Goal: Task Accomplishment & Management: Manage account settings

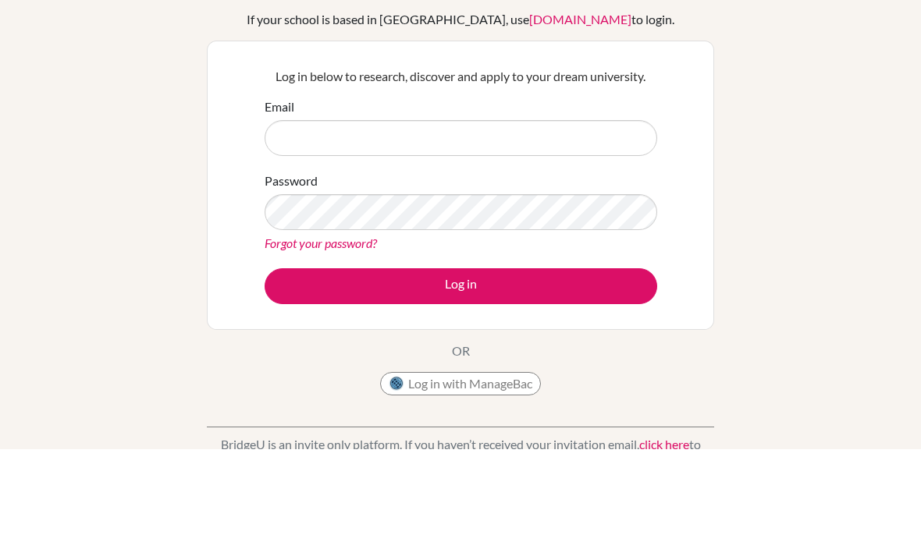
scroll to position [108, 0]
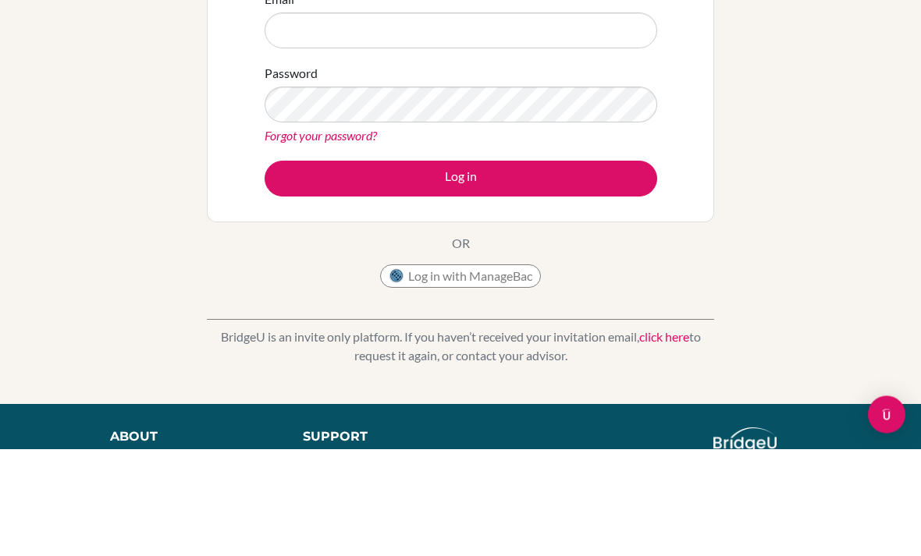
click at [831, 257] on div "Welcome to [GEOGRAPHIC_DATA] If your school is based in [GEOGRAPHIC_DATA], use …" at bounding box center [460, 225] width 921 height 510
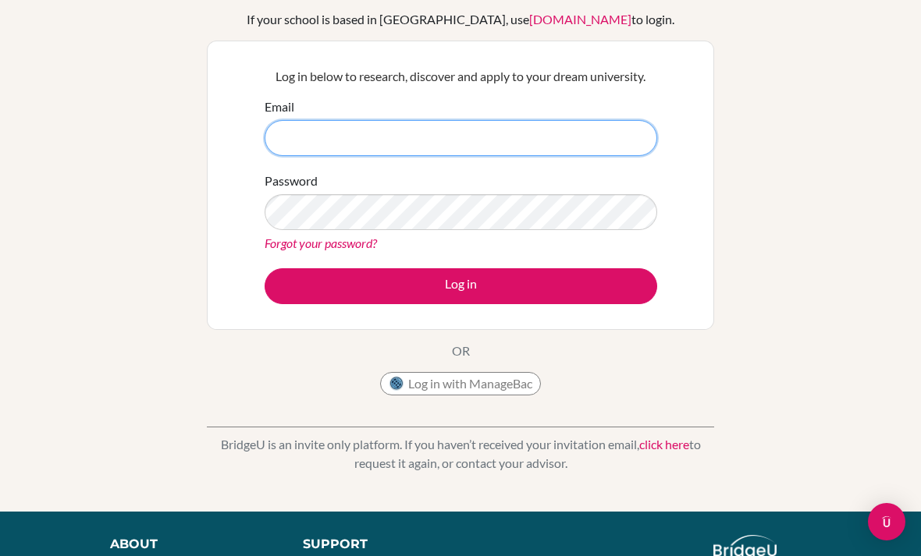
click at [572, 132] on input "Email" at bounding box center [461, 138] width 392 height 36
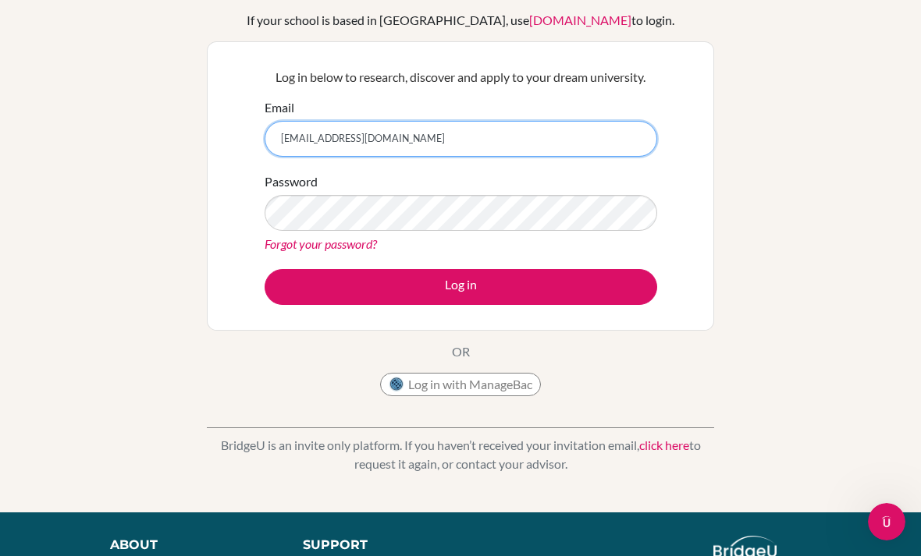
type input "[EMAIL_ADDRESS][DOMAIN_NAME]"
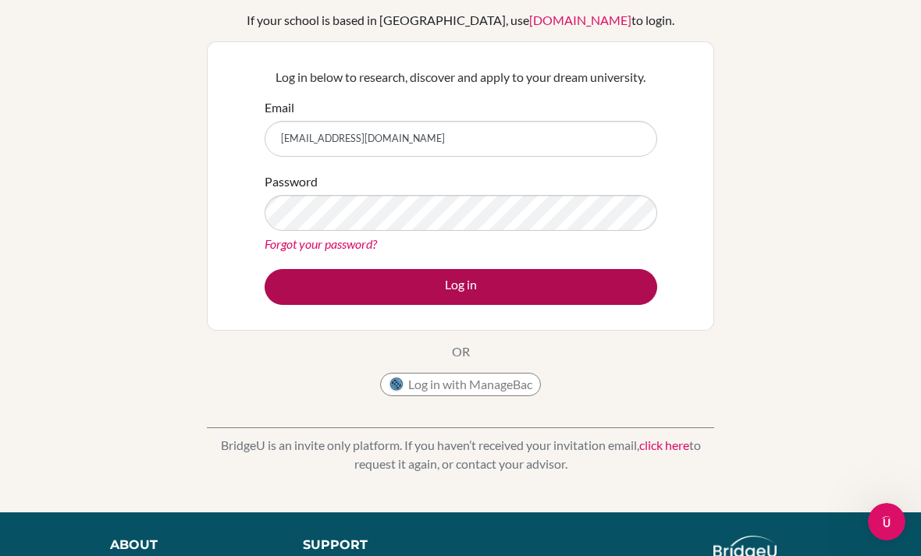
click at [552, 293] on button "Log in" at bounding box center [461, 287] width 392 height 36
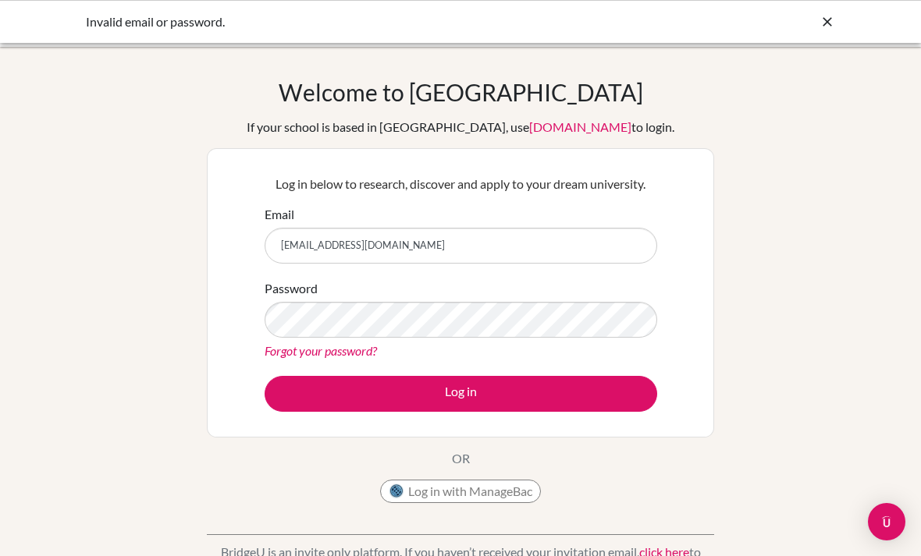
click at [460, 393] on button "Log in" at bounding box center [461, 394] width 392 height 36
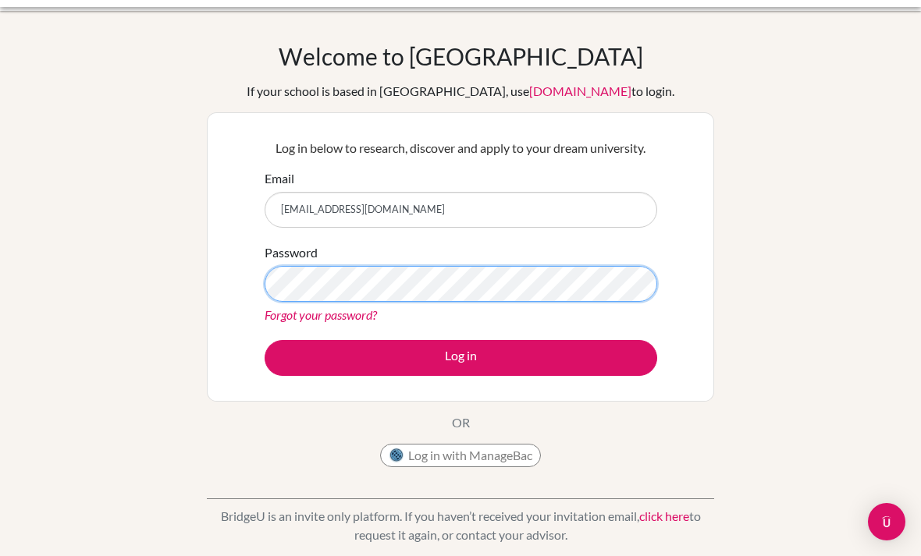
scroll to position [35, 0]
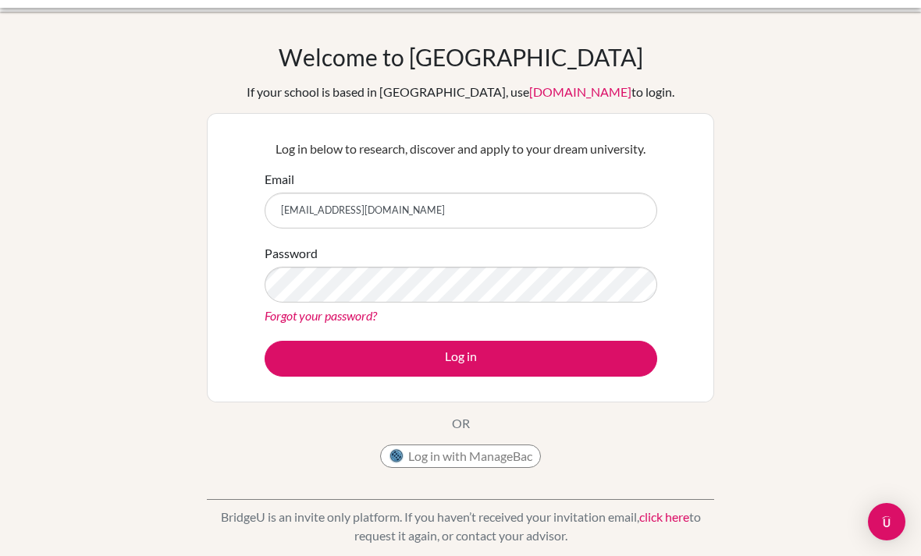
click at [366, 321] on link "Forgot your password?" at bounding box center [321, 315] width 112 height 15
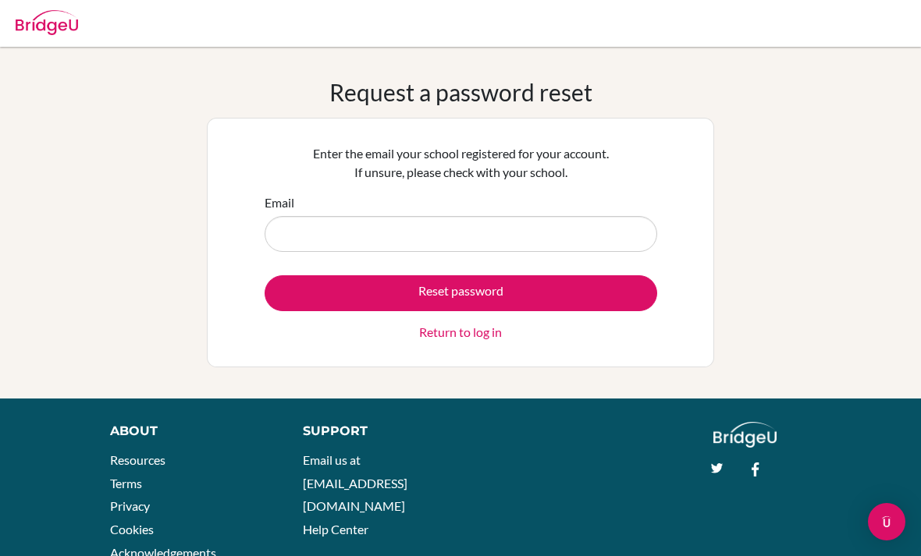
type input "p"
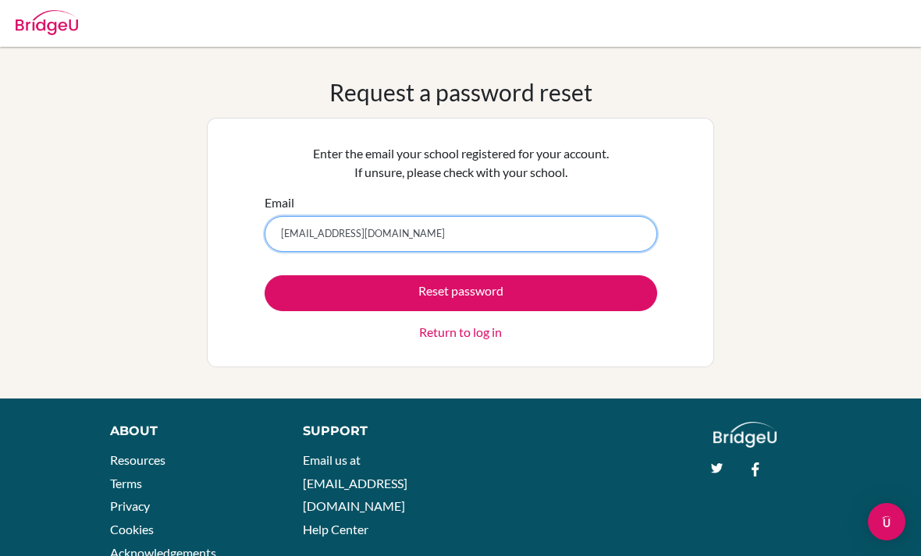
click at [340, 231] on input "pin-yen_wu@ofs.edu.sg" at bounding box center [461, 234] width 392 height 36
click at [504, 233] on input "[EMAIL_ADDRESS][DOMAIN_NAME]" at bounding box center [461, 234] width 392 height 36
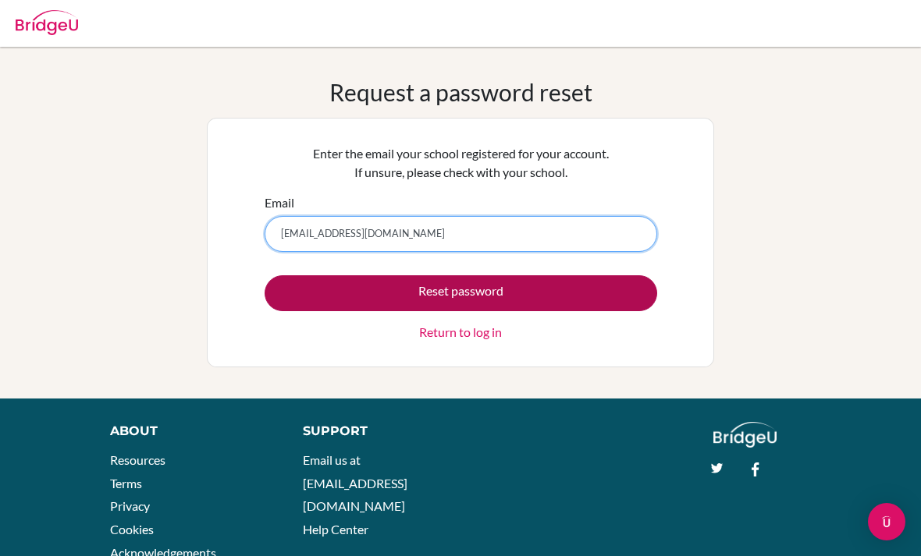
type input "[EMAIL_ADDRESS][DOMAIN_NAME]"
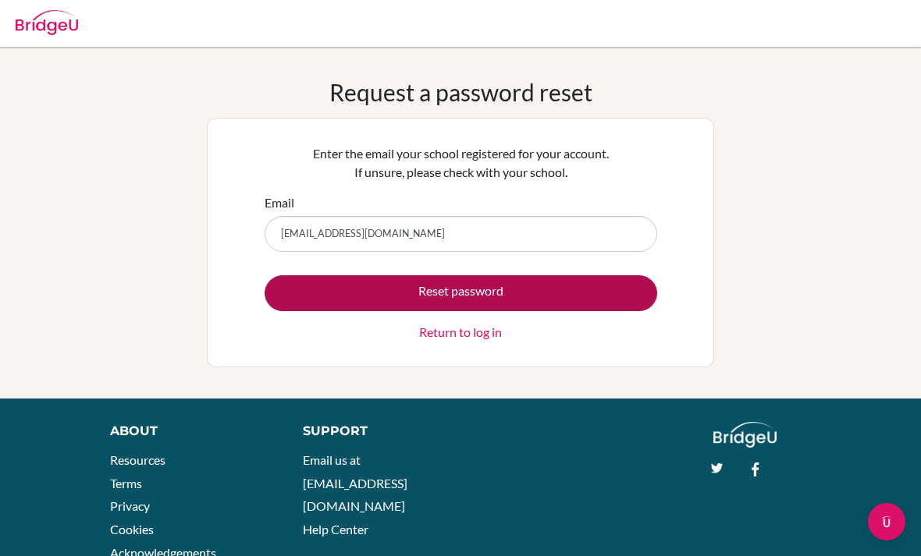
click at [581, 293] on button "Reset password" at bounding box center [461, 293] width 392 height 36
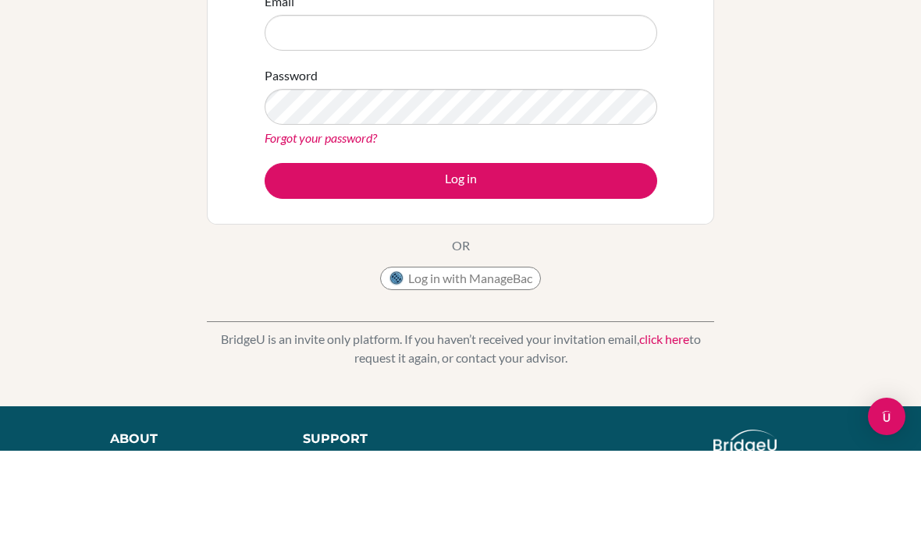
scroll to position [105, 0]
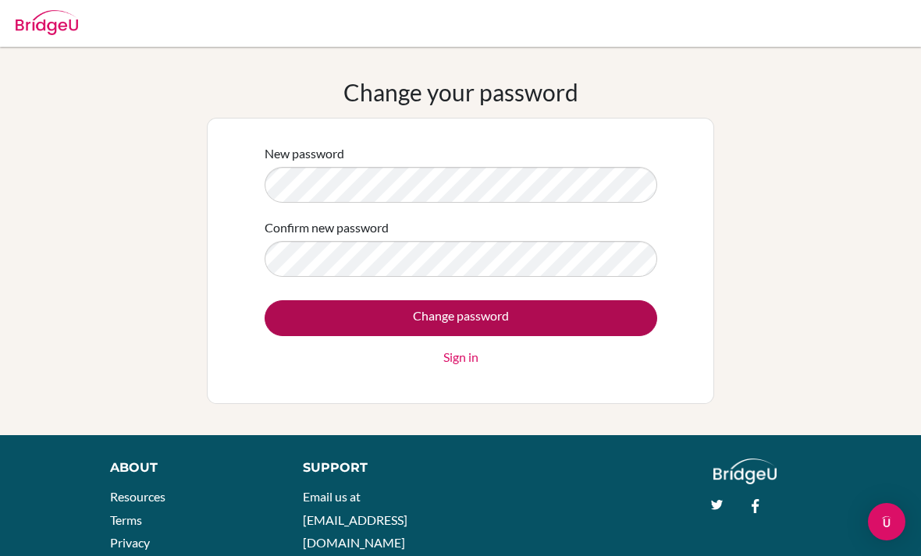
click at [600, 303] on input "Change password" at bounding box center [461, 318] width 392 height 36
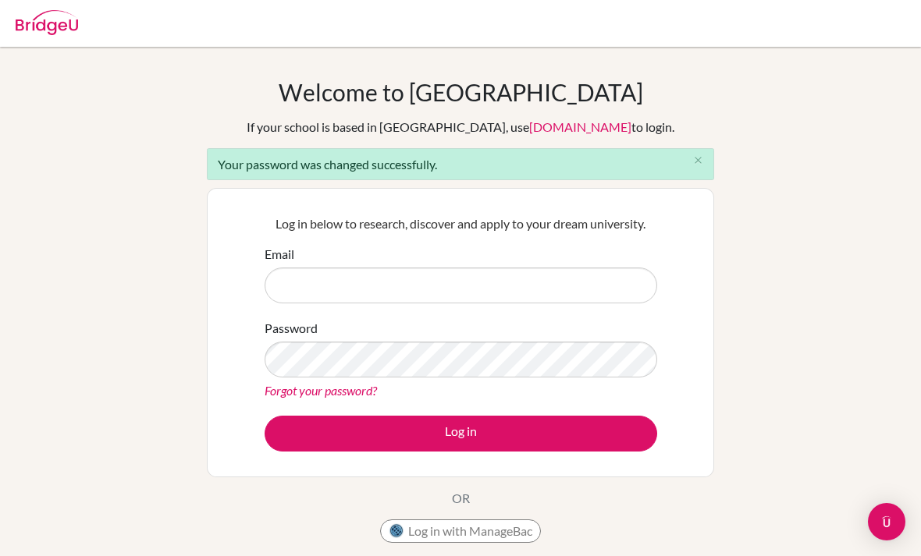
scroll to position [19, 0]
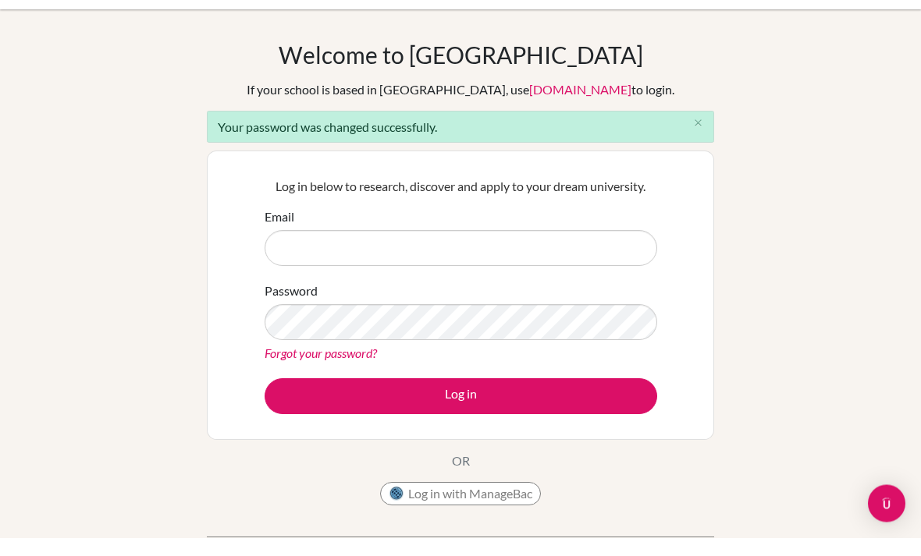
click at [889, 268] on div "Welcome to BridgeU If your school is based in China, use app.bridge-u.com.cn to…" at bounding box center [460, 334] width 921 height 550
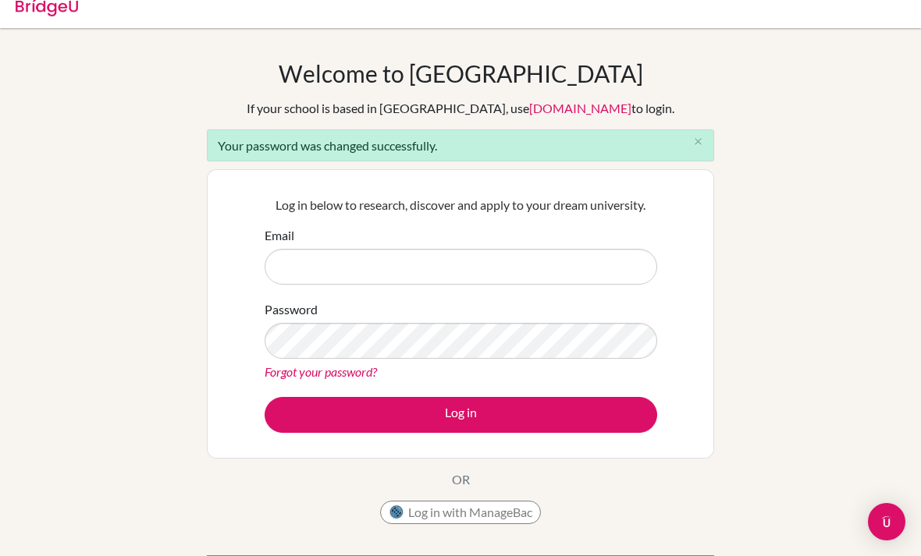
click at [850, 278] on div "Welcome to BridgeU If your school is based in China, use app.bridge-u.com.cn to…" at bounding box center [460, 334] width 921 height 550
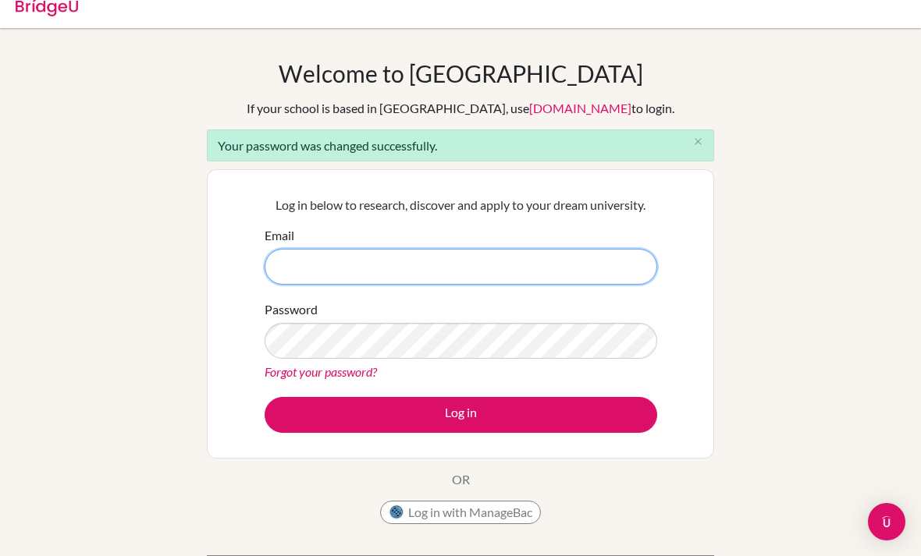
click at [587, 276] on input "Email" at bounding box center [461, 267] width 392 height 36
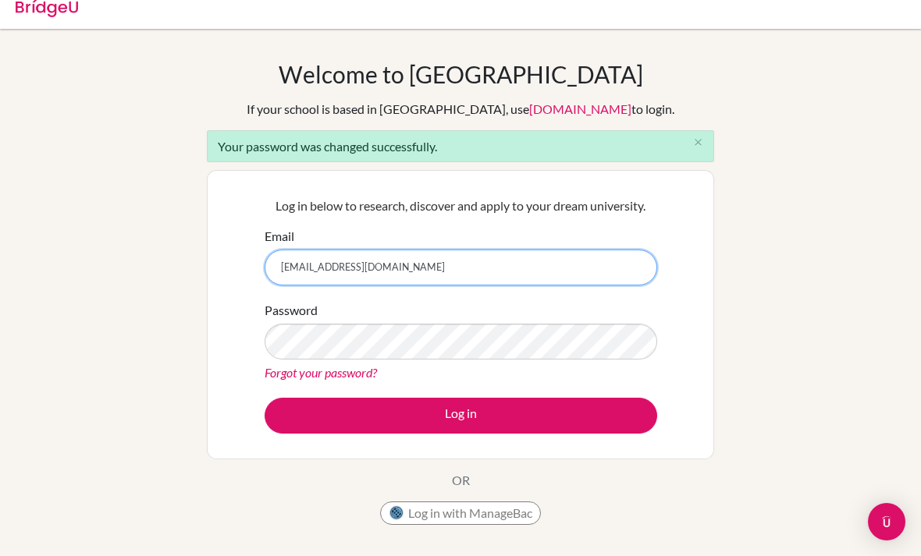
type input "pin-yen_wu@my.ofs.edu.sg"
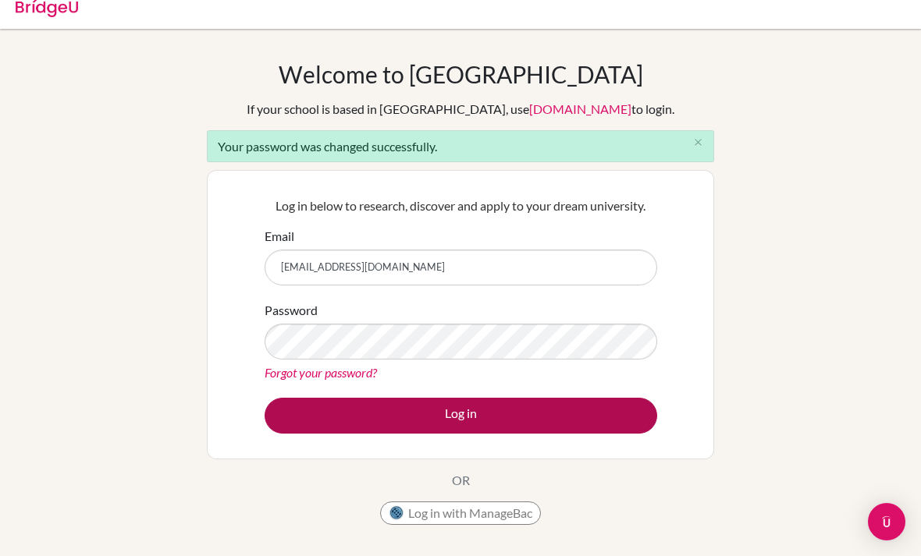
click at [575, 412] on button "Log in" at bounding box center [461, 416] width 392 height 36
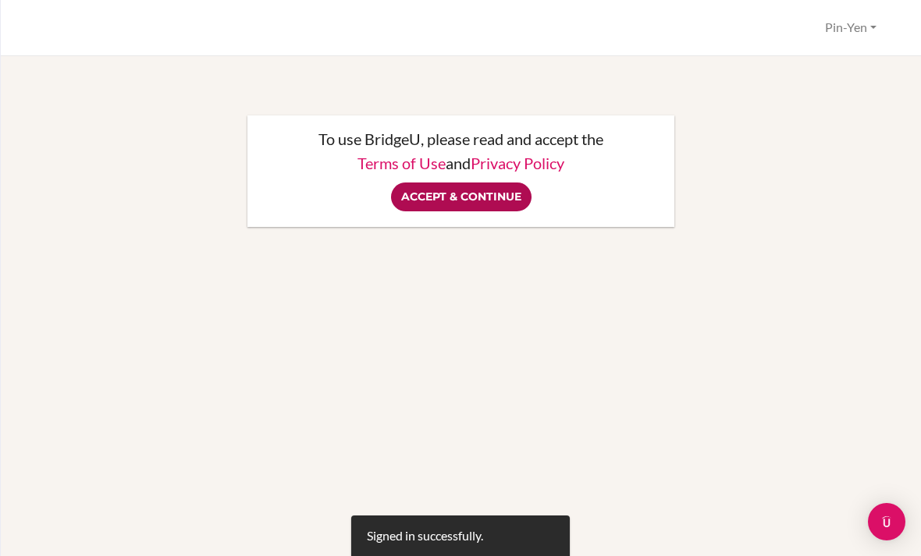
click at [467, 201] on input "Accept & Continue" at bounding box center [461, 197] width 140 height 29
